Goal: Task Accomplishment & Management: Complete application form

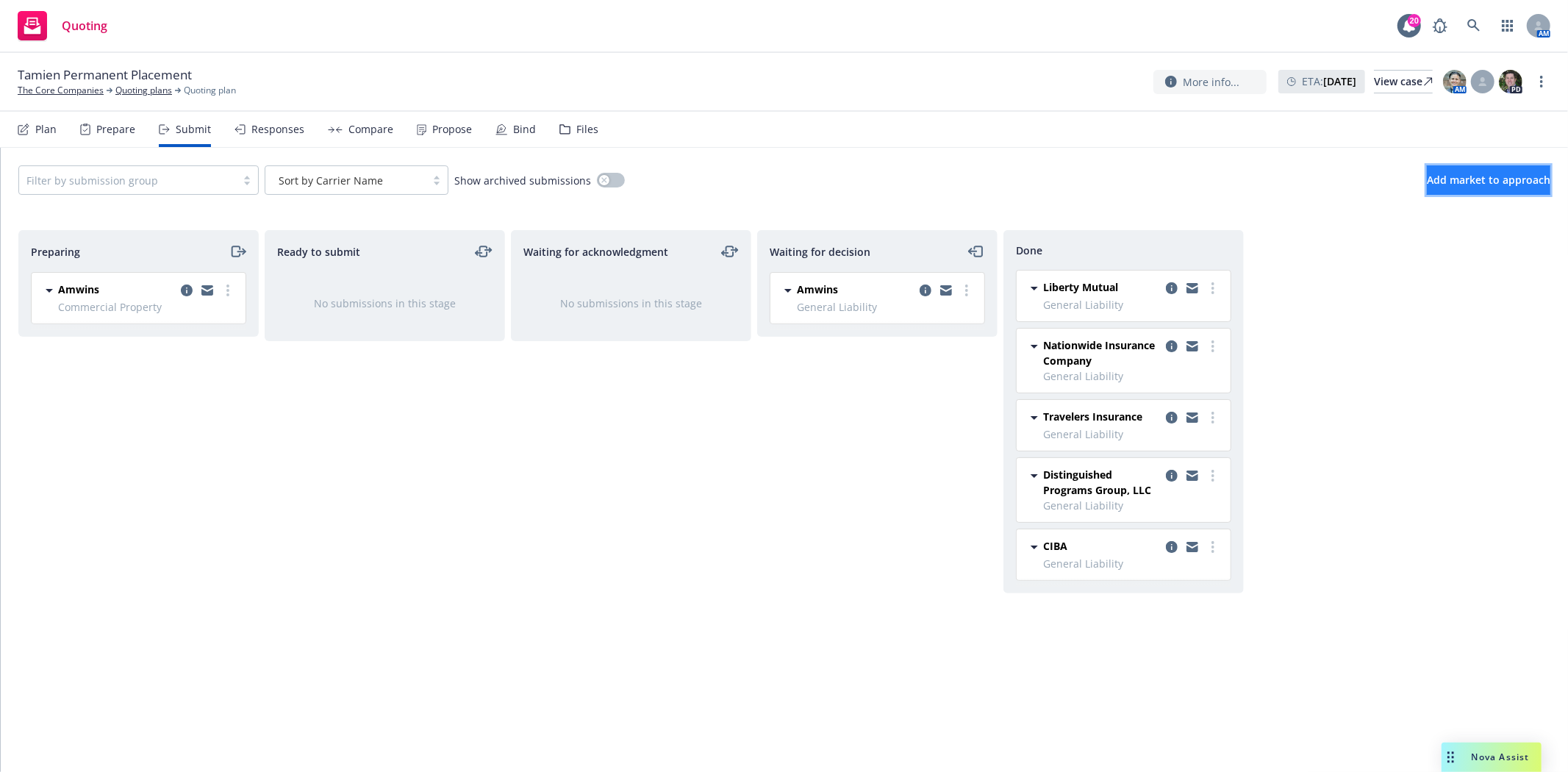
click at [1472, 184] on span "Add market to approach" at bounding box center [1488, 180] width 124 height 14
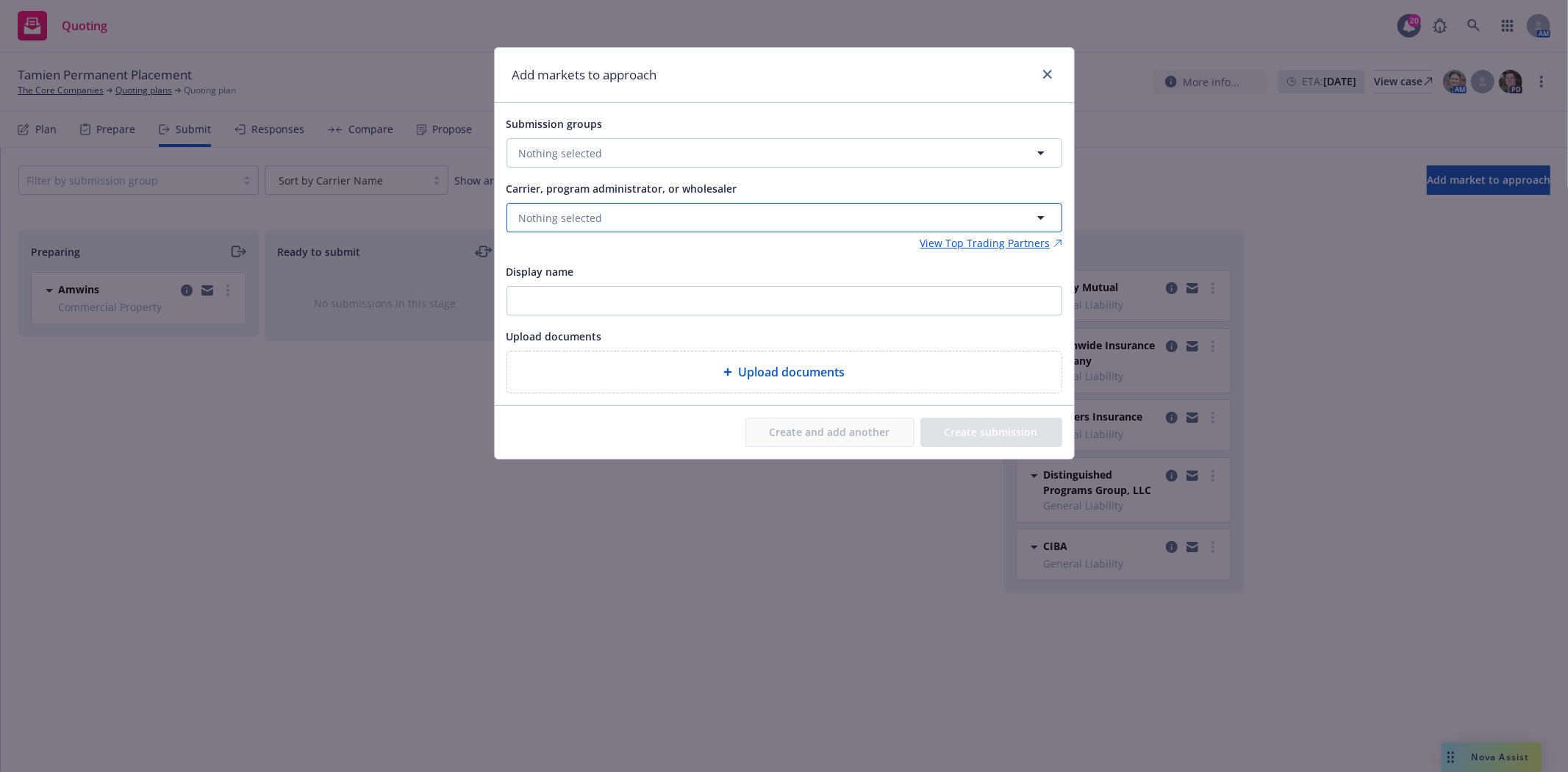
click at [603, 217] on button "Nothing selected" at bounding box center [784, 217] width 556 height 30
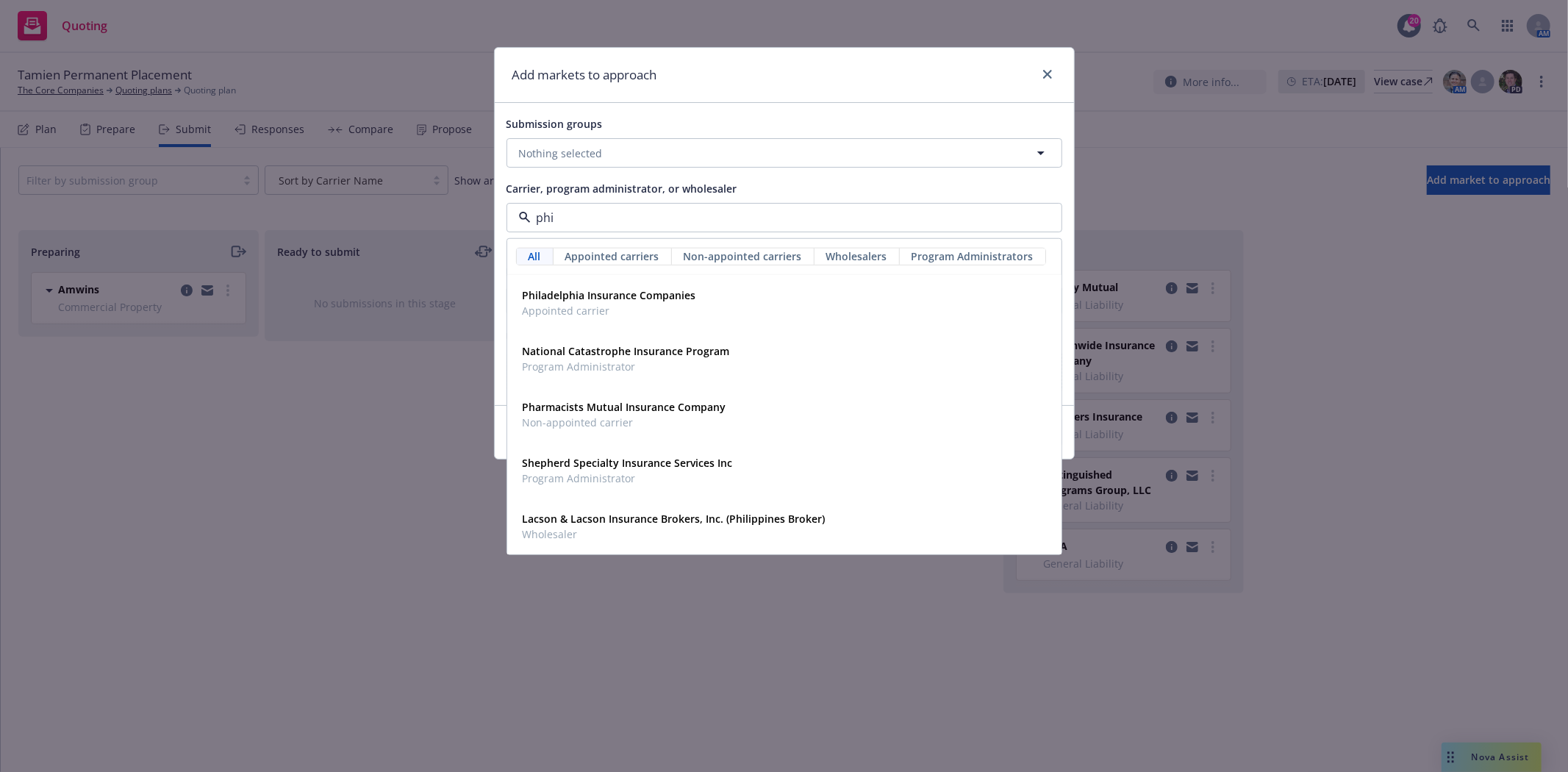
type input "phil"
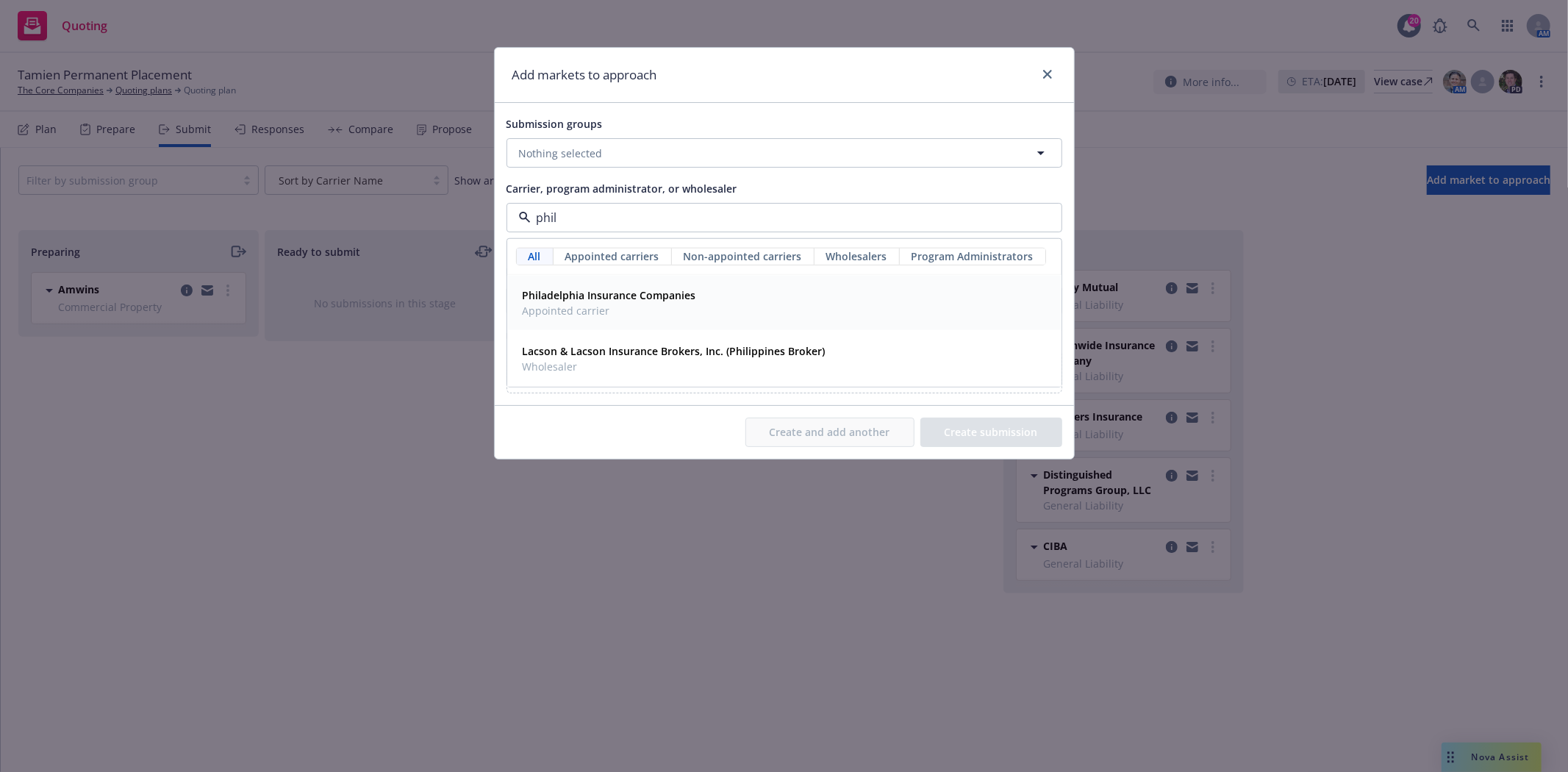
click at [606, 310] on span "Appointed carrier" at bounding box center [609, 310] width 174 height 15
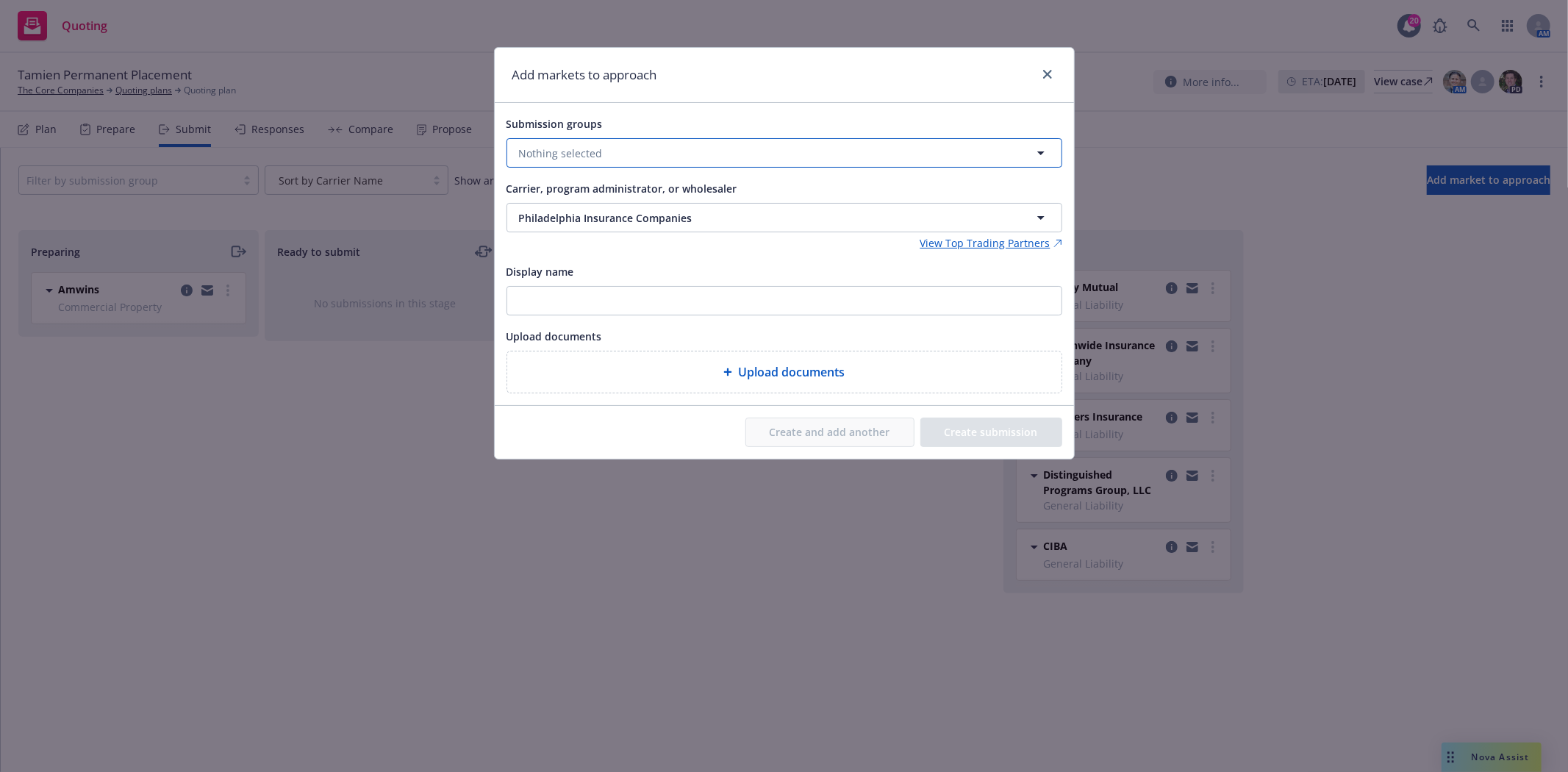
click at [594, 148] on span "Nothing selected" at bounding box center [561, 153] width 83 height 15
click at [531, 228] on input "checkbox" at bounding box center [529, 226] width 14 height 14
checkbox input "true"
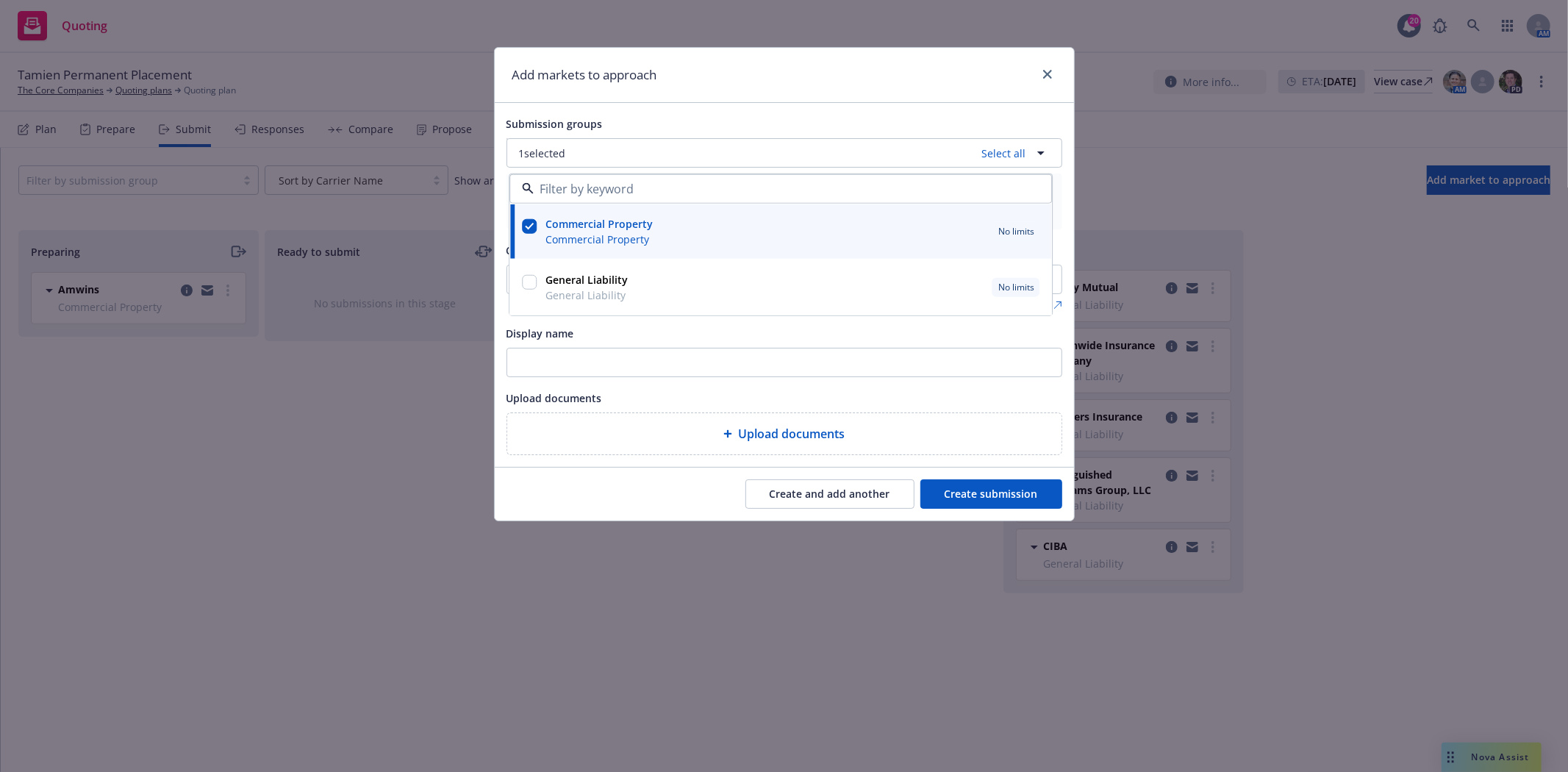
click at [527, 277] on input "checkbox" at bounding box center [529, 282] width 14 height 14
checkbox input "true"
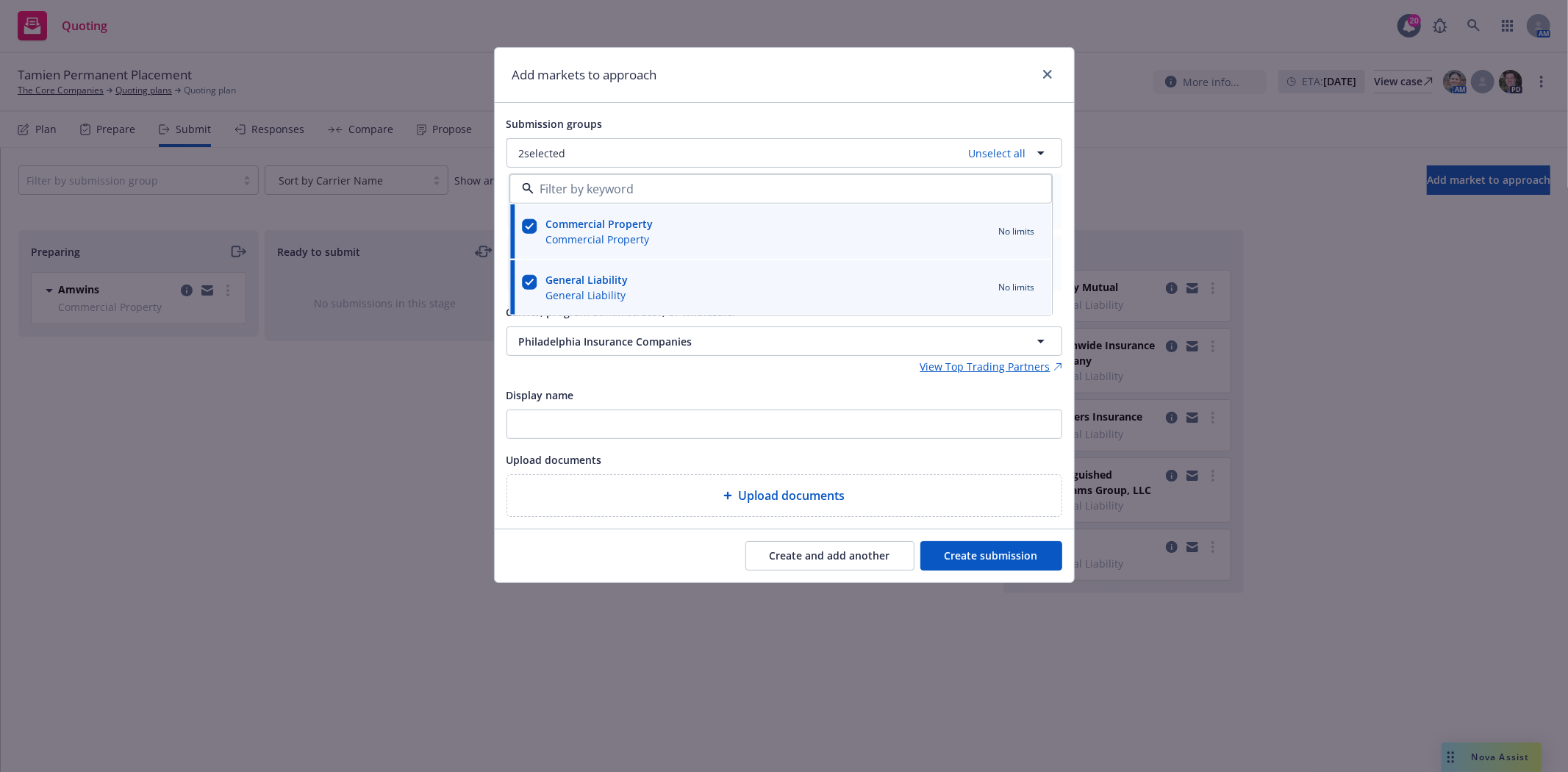
click at [976, 561] on button "Create submission" at bounding box center [991, 556] width 142 height 30
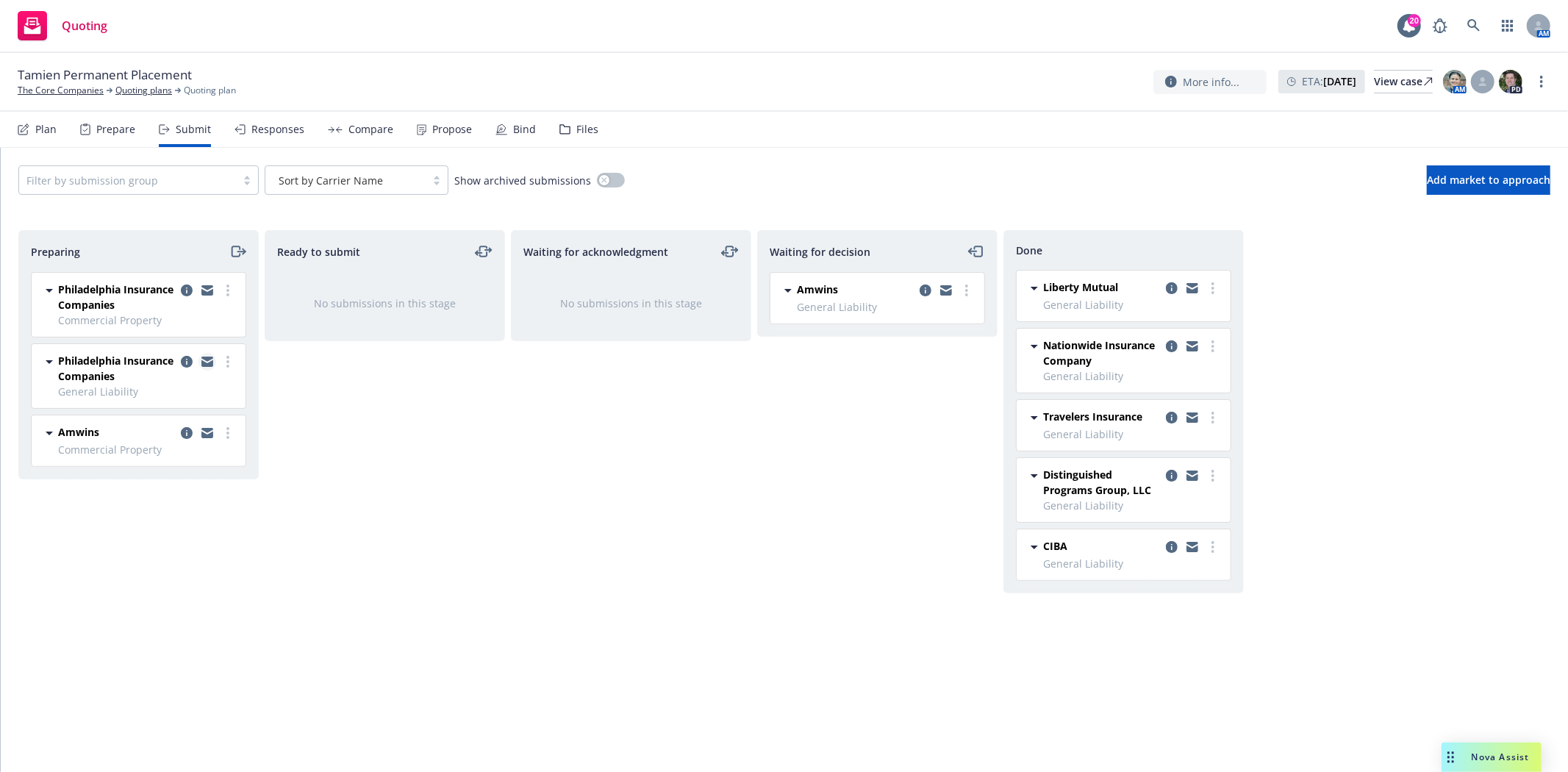
click at [204, 364] on icon "copy logging email" at bounding box center [206, 364] width 11 height 7
